Goal: Navigation & Orientation: Find specific page/section

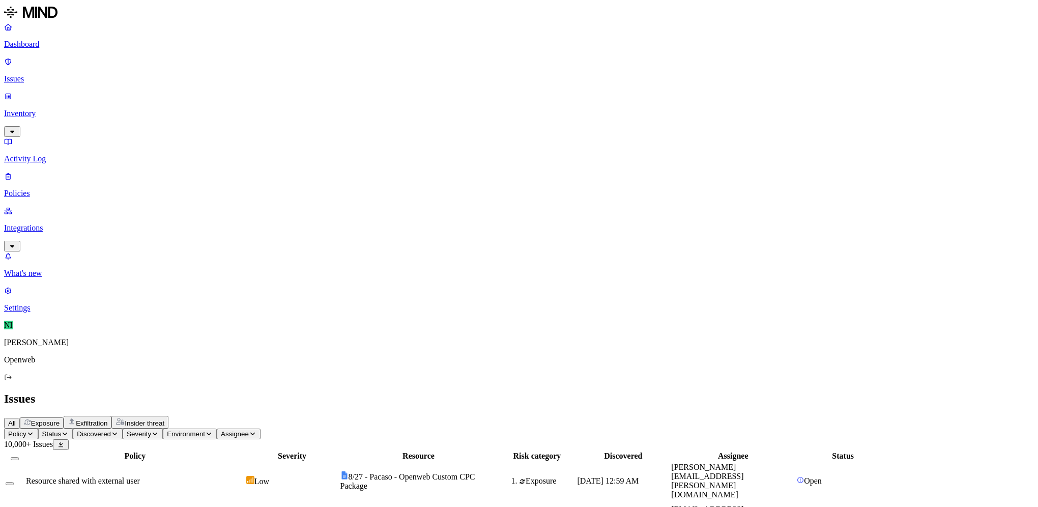
click at [29, 42] on p "Dashboard" at bounding box center [518, 44] width 1029 height 9
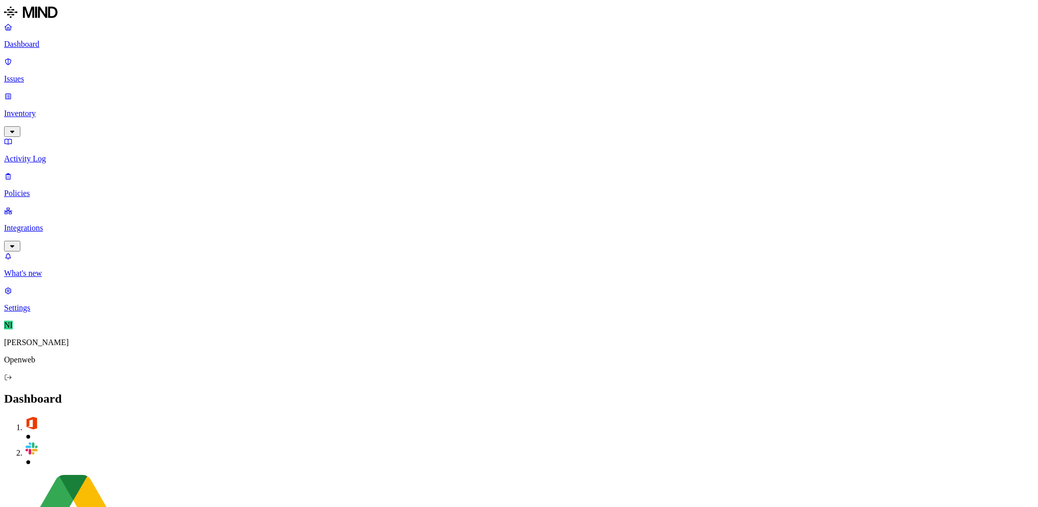
click at [48, 74] on p "Issues" at bounding box center [518, 78] width 1029 height 9
